Goal: Navigation & Orientation: Go to known website

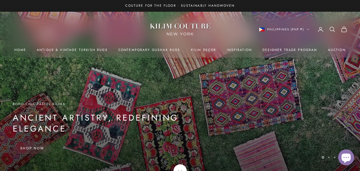
click at [266, 28] on button "Philippines (PHP ₱)" at bounding box center [284, 29] width 50 height 5
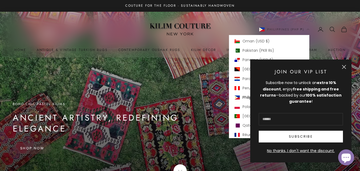
scroll to position [1729, 0]
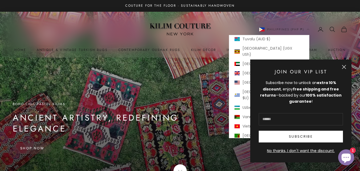
click at [346, 66] on button "Close" at bounding box center [344, 67] width 4 height 4
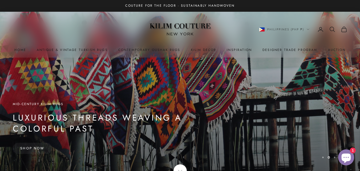
click at [285, 25] on x-header "Kilim Couture [US_STATE] Navigation menu Home Antique & Vintage Turkish Rugs Co…" at bounding box center [180, 35] width 360 height 46
click at [283, 29] on span "Philippines (PHP ₱)" at bounding box center [285, 29] width 37 height 5
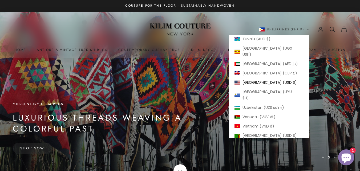
click at [254, 82] on span "[GEOGRAPHIC_DATA] (USD $)" at bounding box center [270, 82] width 54 height 6
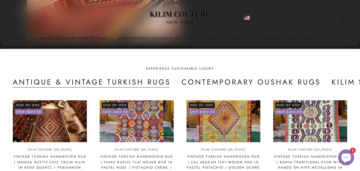
scroll to position [1120, 0]
